Goal: Navigation & Orientation: Find specific page/section

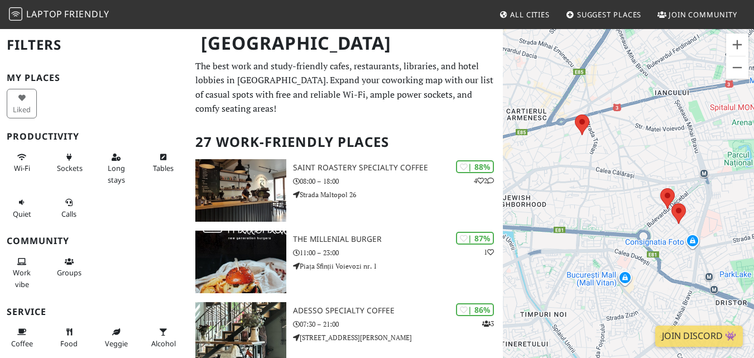
drag, startPoint x: 656, startPoint y: 227, endPoint x: 605, endPoint y: 195, distance: 59.6
click at [605, 195] on div "To navigate, press the arrow keys." at bounding box center [628, 207] width 251 height 358
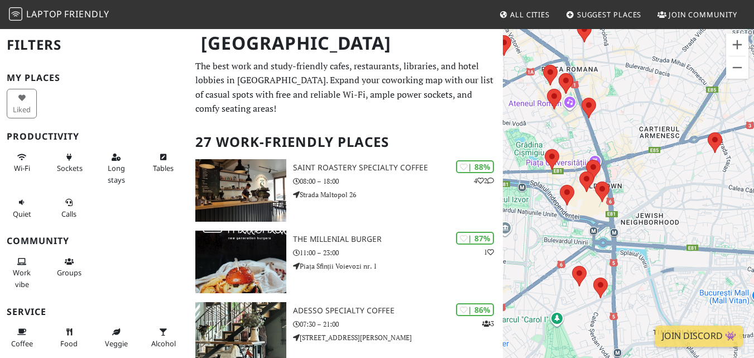
drag, startPoint x: 570, startPoint y: 150, endPoint x: 697, endPoint y: 169, distance: 128.5
click at [697, 169] on div "To navigate, press the arrow keys." at bounding box center [628, 207] width 251 height 358
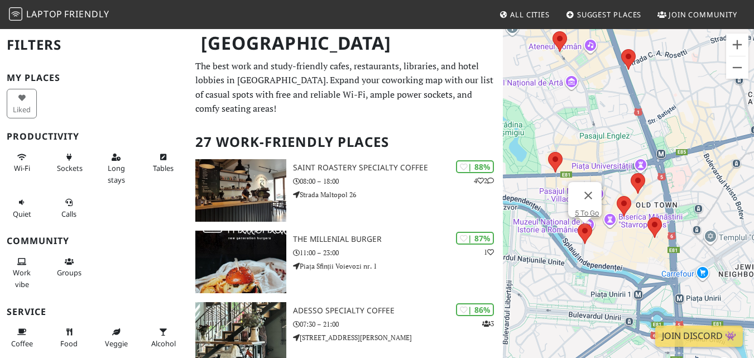
click at [578, 223] on area at bounding box center [578, 223] width 0 height 0
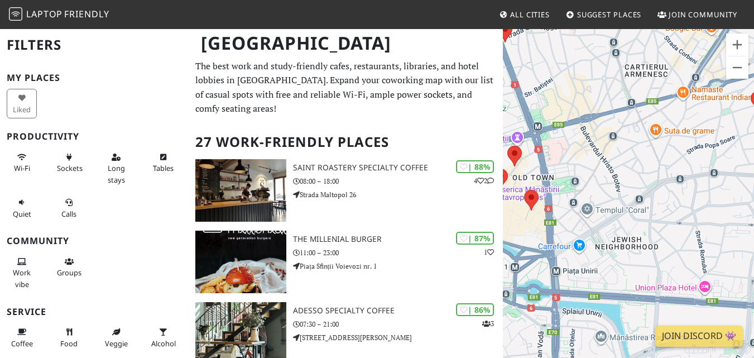
drag, startPoint x: 656, startPoint y: 91, endPoint x: 532, endPoint y: 64, distance: 127.3
click at [532, 64] on div "To navigate, press the arrow keys. 5 To Go" at bounding box center [628, 207] width 251 height 358
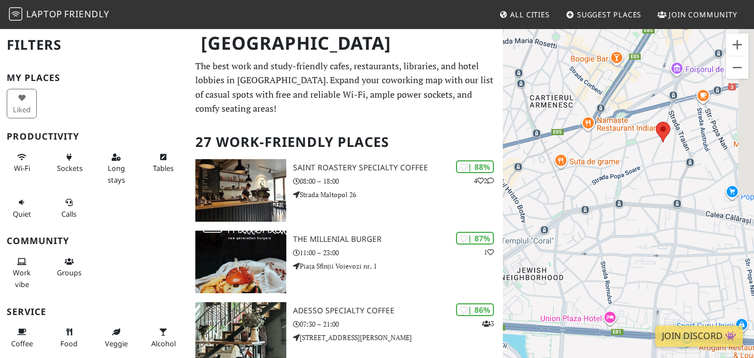
drag, startPoint x: 652, startPoint y: 157, endPoint x: 556, endPoint y: 187, distance: 100.6
click at [556, 187] on div "To navigate, press the arrow keys. 5 To Go" at bounding box center [628, 207] width 251 height 358
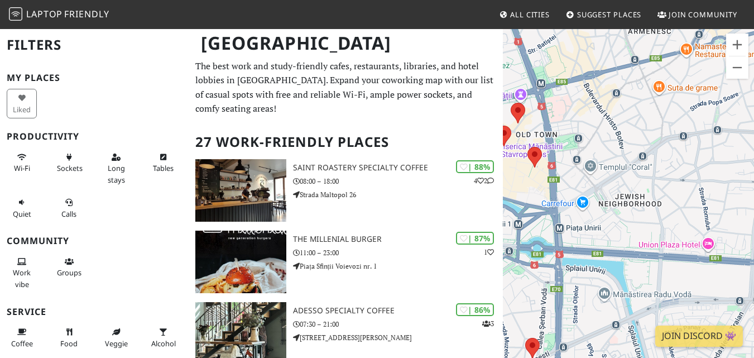
drag, startPoint x: 665, startPoint y: 201, endPoint x: 740, endPoint y: 180, distance: 77.6
click at [740, 180] on div "To navigate, press the arrow keys. 5 To Go" at bounding box center [628, 207] width 251 height 358
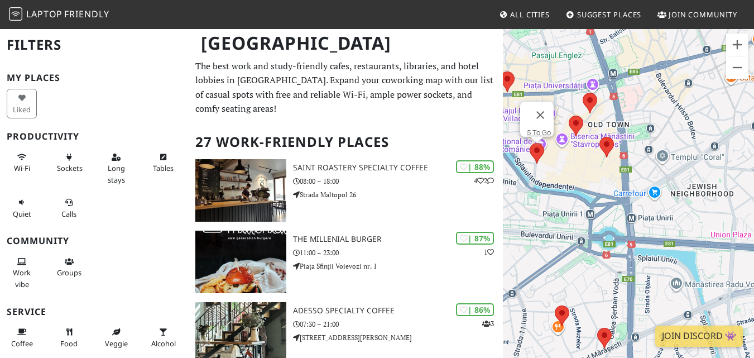
drag, startPoint x: 585, startPoint y: 230, endPoint x: 662, endPoint y: 219, distance: 78.4
click at [662, 219] on div "To navigate, press the arrow keys. 5 To Go" at bounding box center [628, 207] width 251 height 358
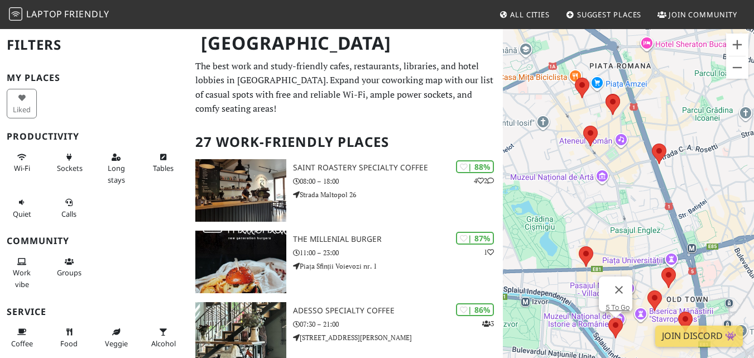
drag, startPoint x: 634, startPoint y: 247, endPoint x: 549, endPoint y: 156, distance: 124.8
click at [549, 156] on div "To navigate, press the arrow keys. 5 To Go" at bounding box center [628, 207] width 251 height 358
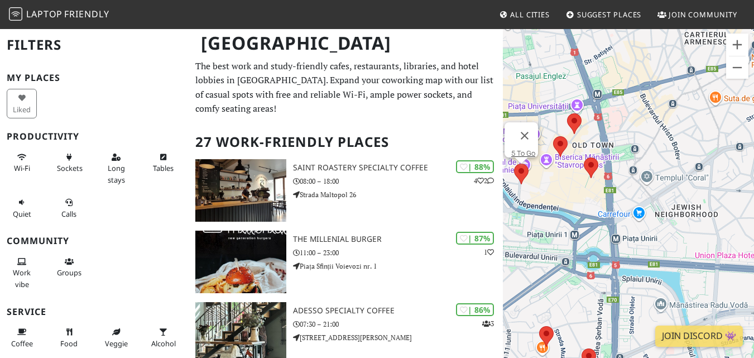
drag, startPoint x: 571, startPoint y: 161, endPoint x: 549, endPoint y: 89, distance: 75.0
click at [549, 89] on div "To navigate, press the arrow keys. 5 To Go" at bounding box center [628, 207] width 251 height 358
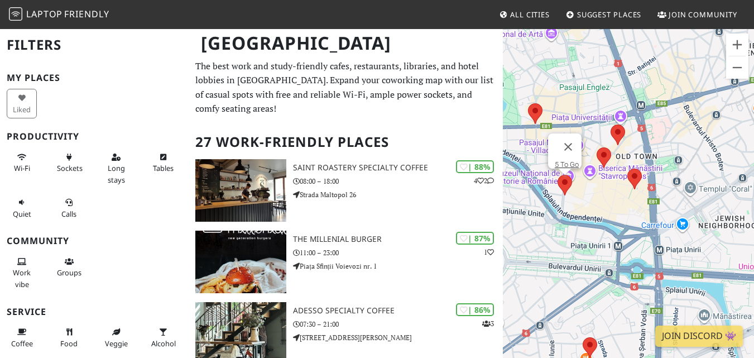
drag, startPoint x: 552, startPoint y: 200, endPoint x: 597, endPoint y: 211, distance: 46.6
click at [597, 211] on div "To navigate, press the arrow keys. 5 To Go" at bounding box center [628, 207] width 251 height 358
click at [557, 175] on area at bounding box center [557, 175] width 0 height 0
click at [559, 160] on link "5 To Go" at bounding box center [567, 164] width 24 height 8
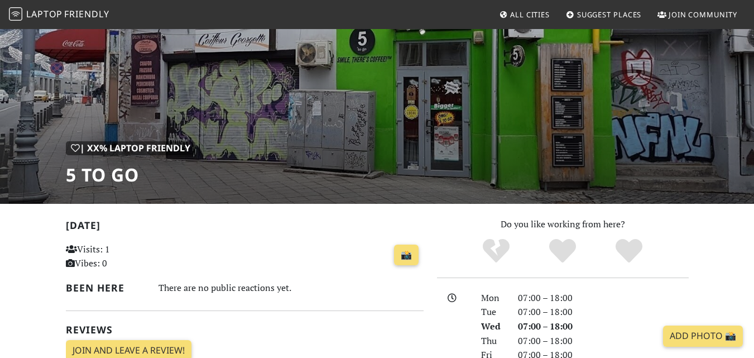
scroll to position [56, 0]
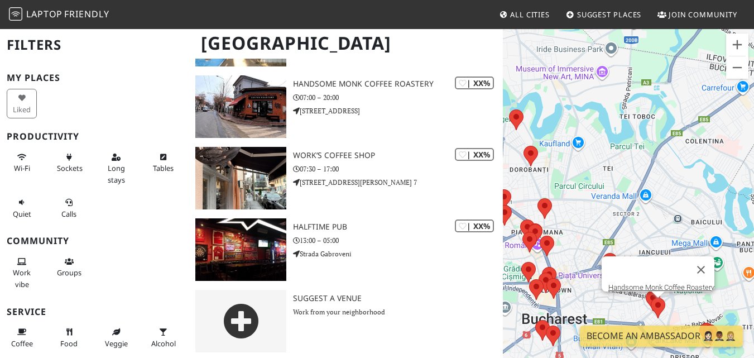
scroll to position [1801, 0]
